Goal: Book appointment/travel/reservation

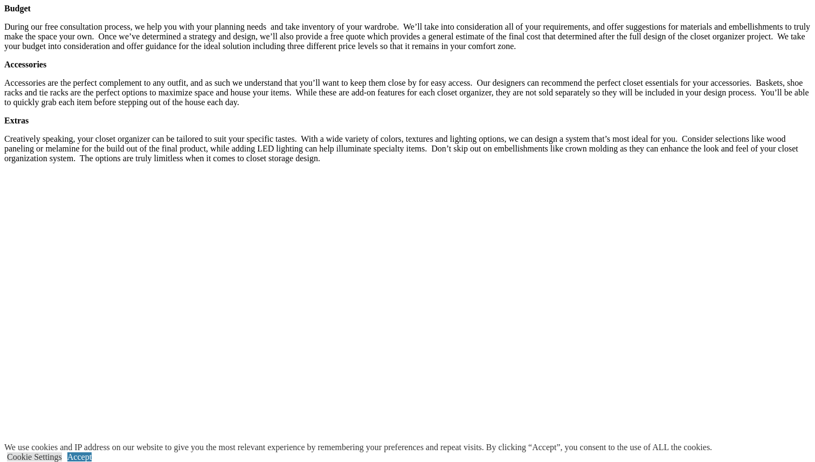
scroll to position [2058, 0]
